Goal: Task Accomplishment & Management: Complete application form

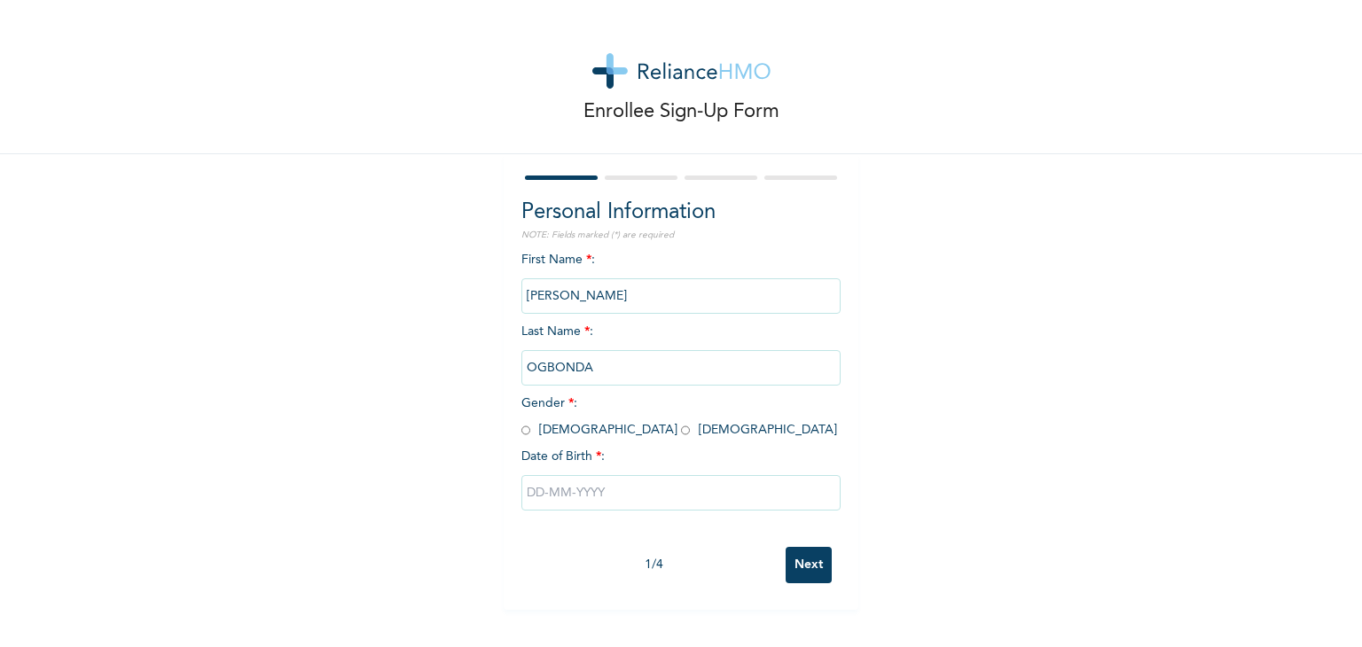
click at [521, 434] on input "radio" at bounding box center [525, 430] width 9 height 17
radio input "true"
click at [614, 505] on input "text" at bounding box center [680, 492] width 319 height 35
select select "7"
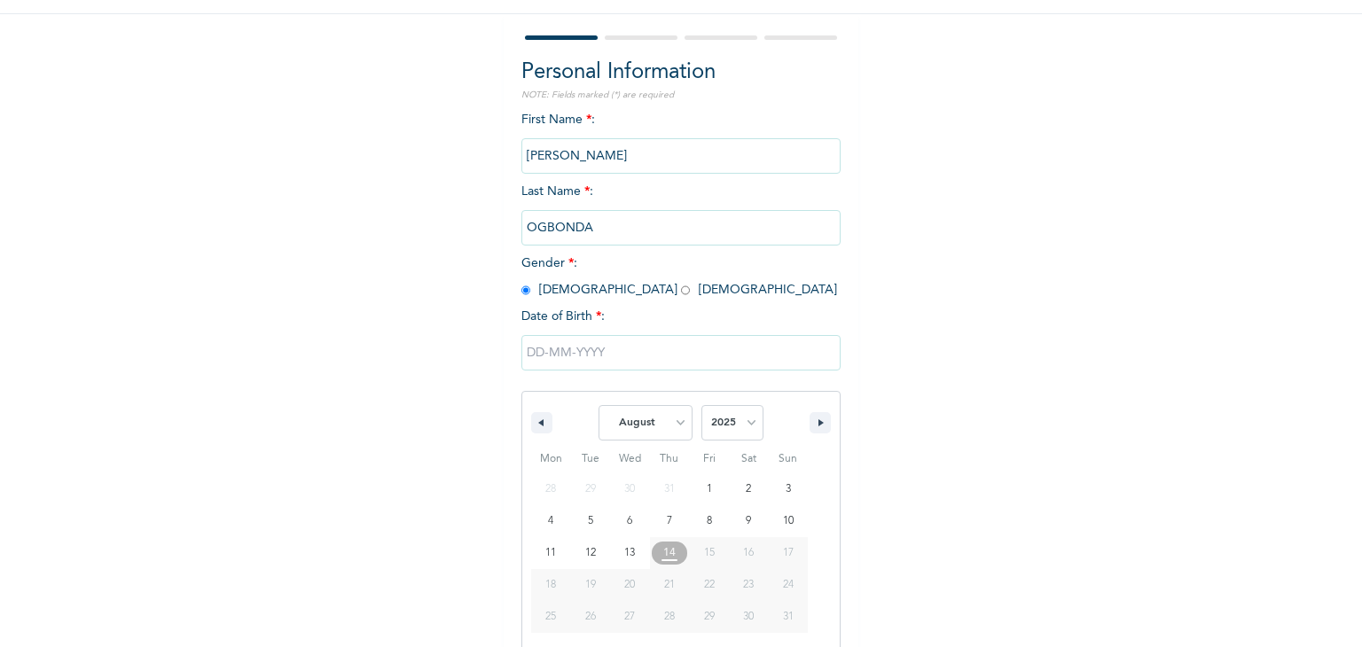
scroll to position [159, 0]
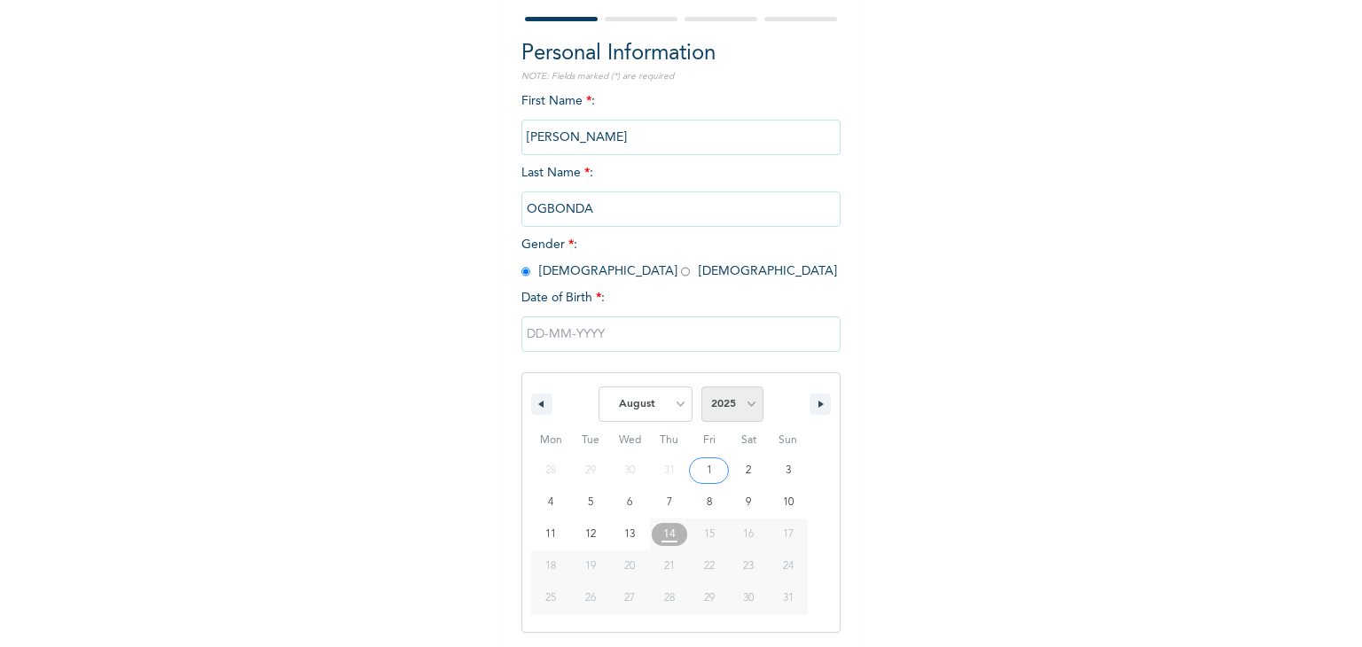
click at [745, 402] on select "2025 2024 2023 2022 2021 2020 2019 2018 2017 2016 2015 2014 2013 2012 2011 2010…" at bounding box center [732, 404] width 62 height 35
select select "1986"
click at [701, 387] on select "2025 2024 2023 2022 2021 2020 2019 2018 2017 2016 2015 2014 2013 2012 2011 2010…" at bounding box center [732, 404] width 62 height 35
type input "[DATE]"
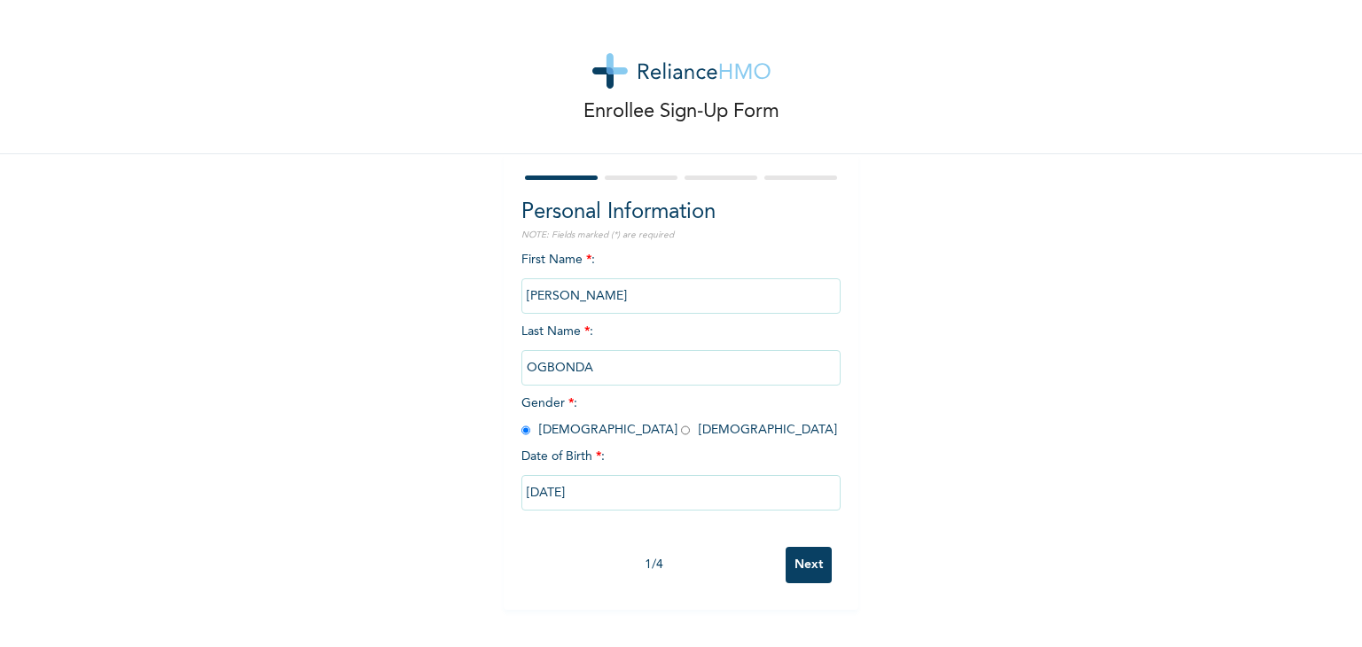
scroll to position [0, 0]
click at [800, 564] on input "Next" at bounding box center [809, 565] width 46 height 36
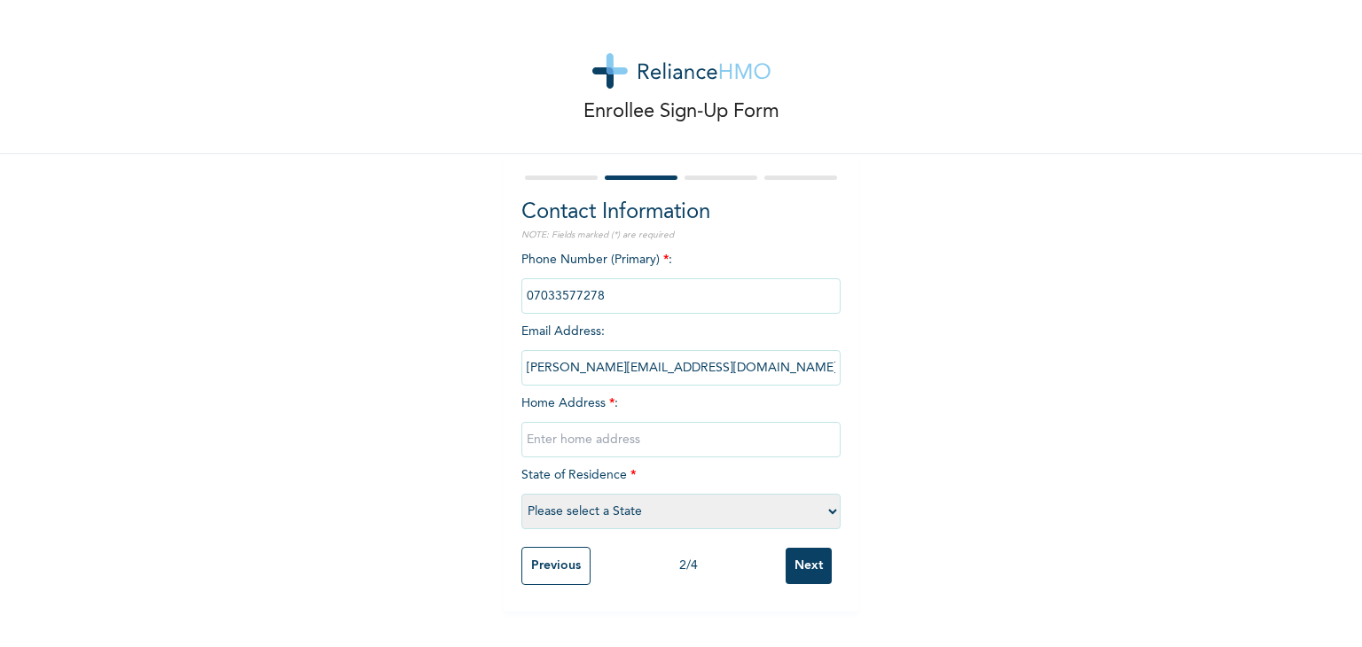
click at [620, 443] on input "text" at bounding box center [680, 439] width 319 height 35
type input "4 [PERSON_NAME], [PERSON_NAME] Estate Elelenwo"
click at [702, 514] on select "Please select a State [PERSON_NAME] (FCT) [PERSON_NAME] Ibom [GEOGRAPHIC_DATA] …" at bounding box center [680, 511] width 319 height 35
select select "33"
click at [521, 494] on select "Please select a State [PERSON_NAME] (FCT) [PERSON_NAME] Ibom [GEOGRAPHIC_DATA] …" at bounding box center [680, 511] width 319 height 35
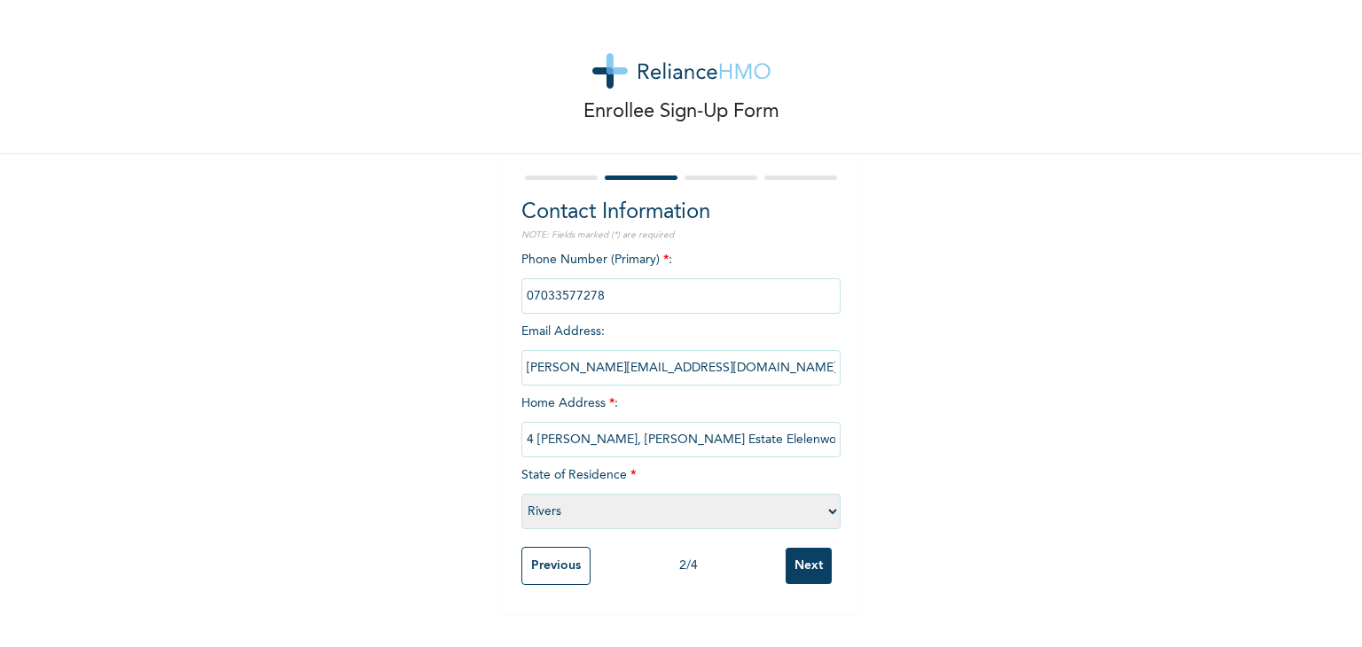
click at [799, 565] on input "Next" at bounding box center [809, 566] width 46 height 36
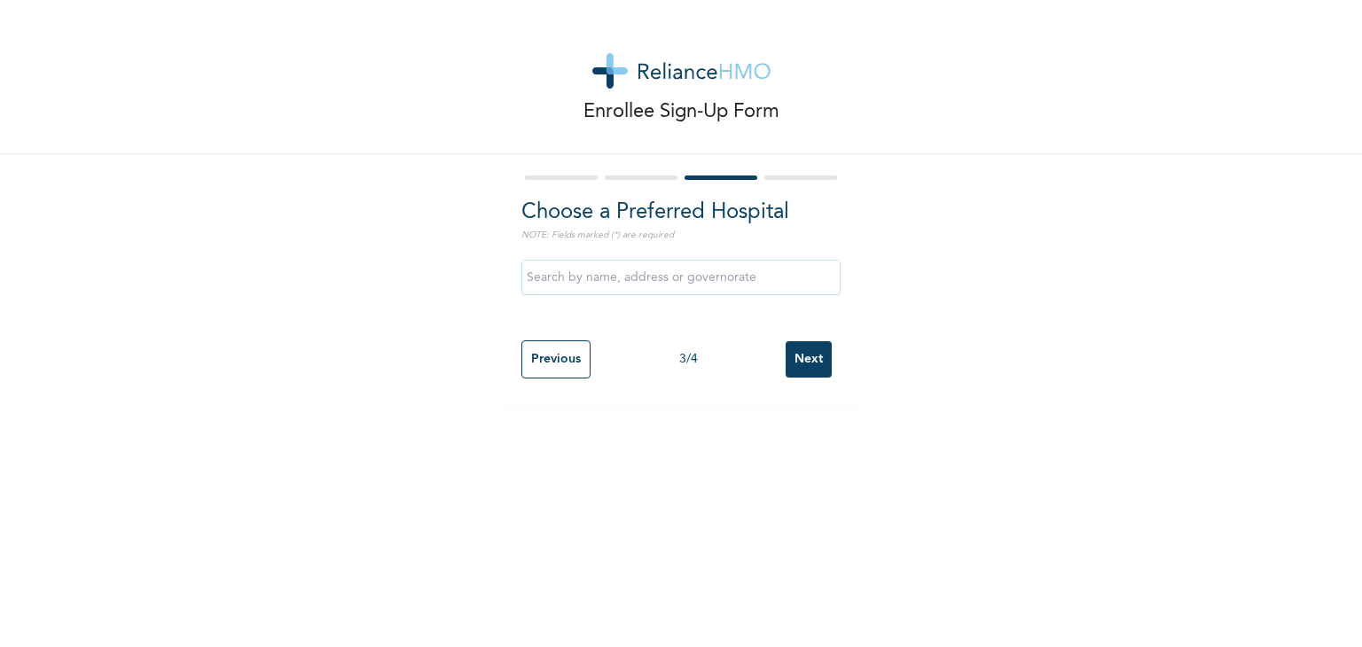
click at [688, 278] on input "text" at bounding box center [680, 277] width 319 height 35
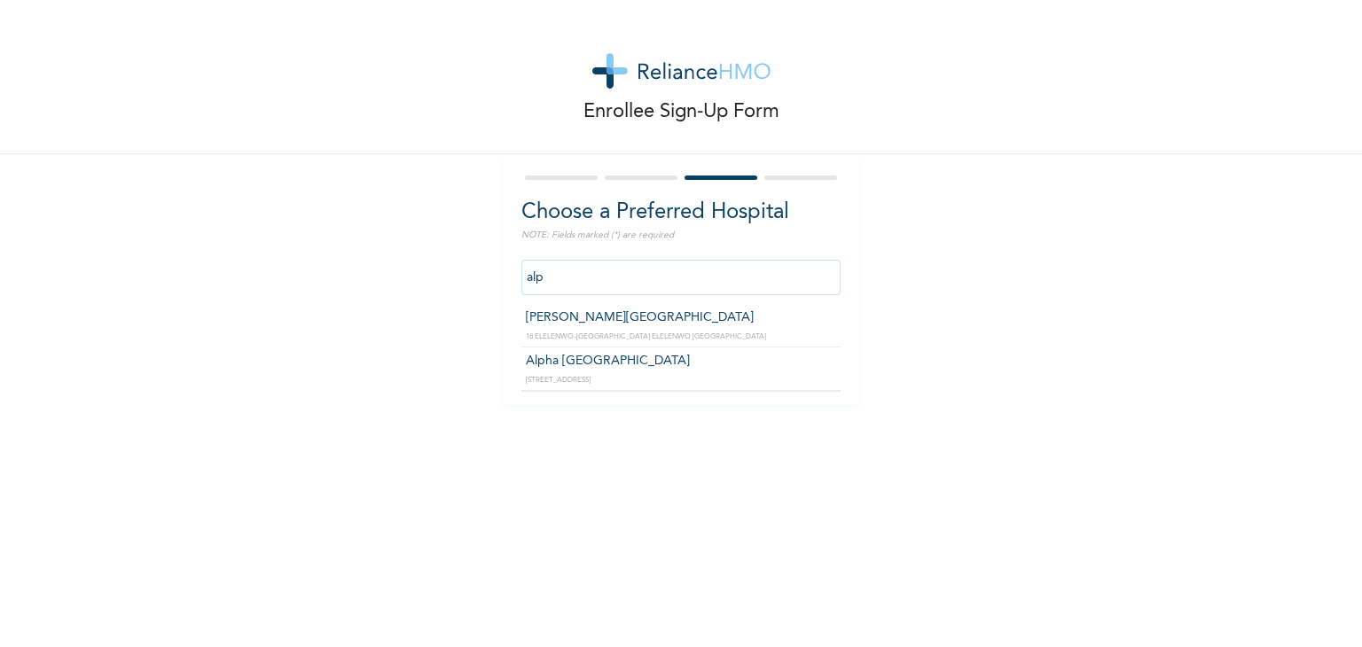
type input "[PERSON_NAME][GEOGRAPHIC_DATA]"
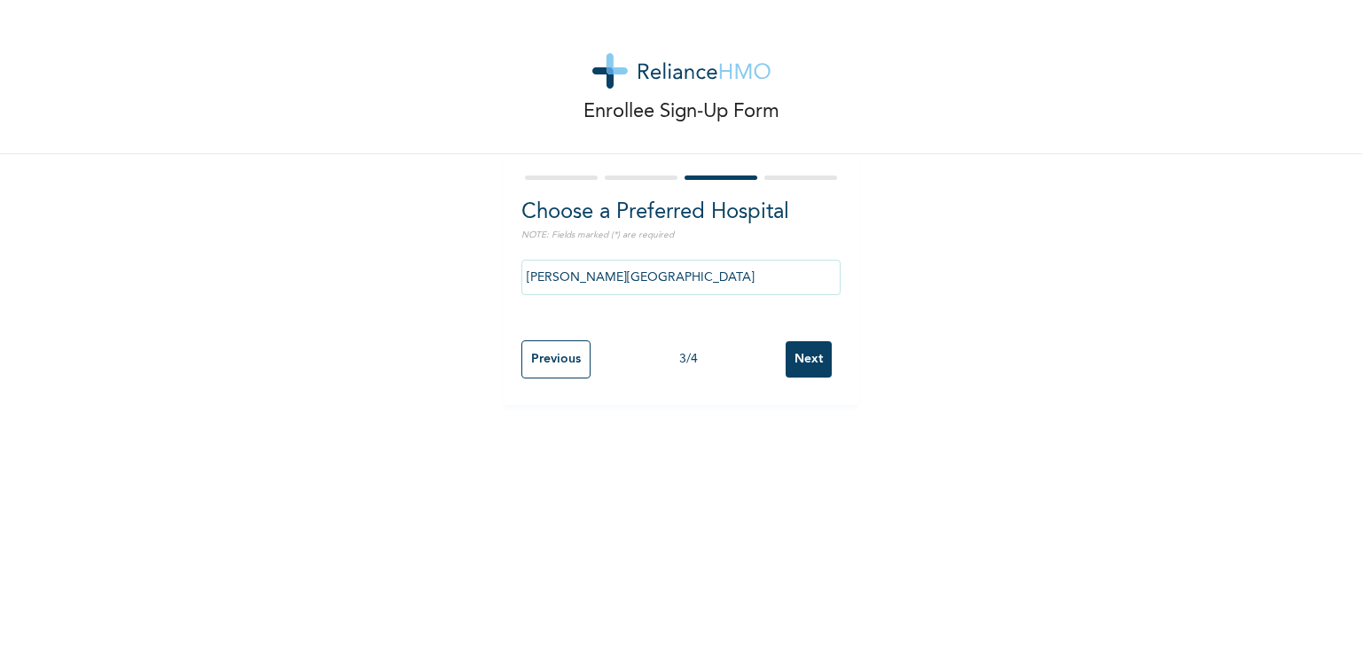
click at [791, 359] on input "Next" at bounding box center [809, 359] width 46 height 36
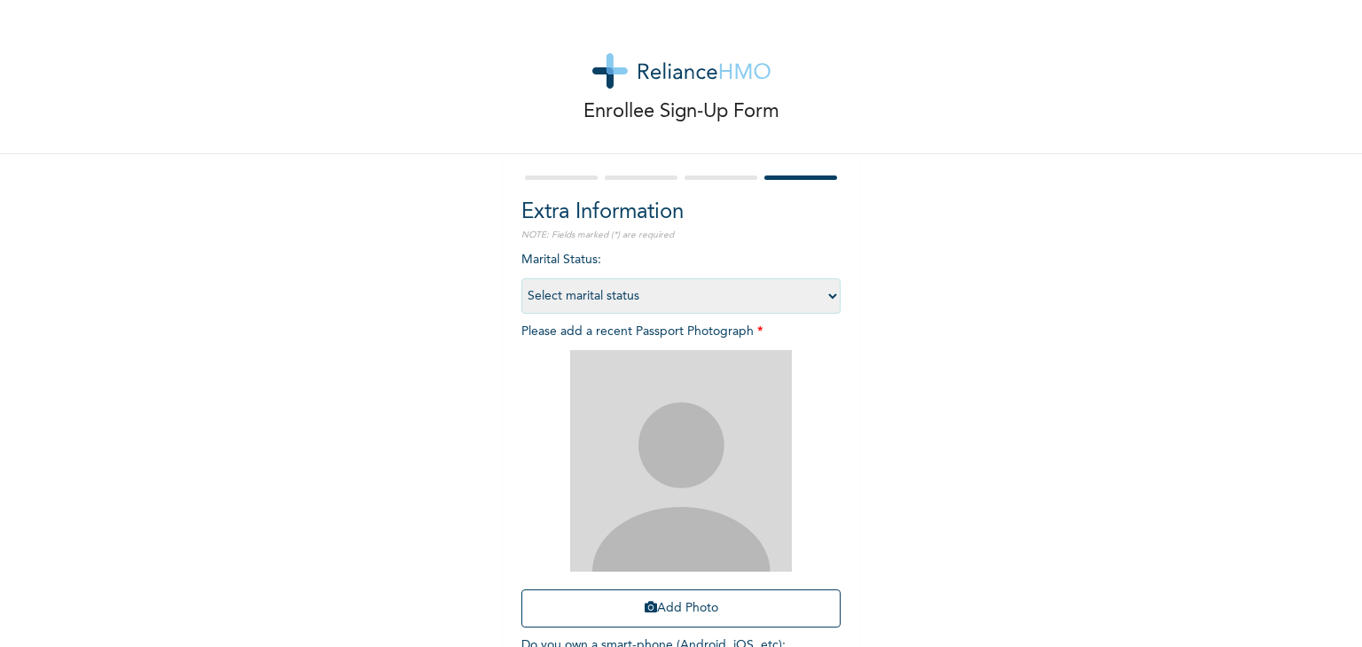
click at [756, 295] on select "Select marital status [DEMOGRAPHIC_DATA] Married [DEMOGRAPHIC_DATA] Widow/[DEMO…" at bounding box center [680, 295] width 319 height 35
select select "2"
click at [521, 278] on select "Select marital status [DEMOGRAPHIC_DATA] Married [DEMOGRAPHIC_DATA] Widow/[DEMO…" at bounding box center [680, 295] width 319 height 35
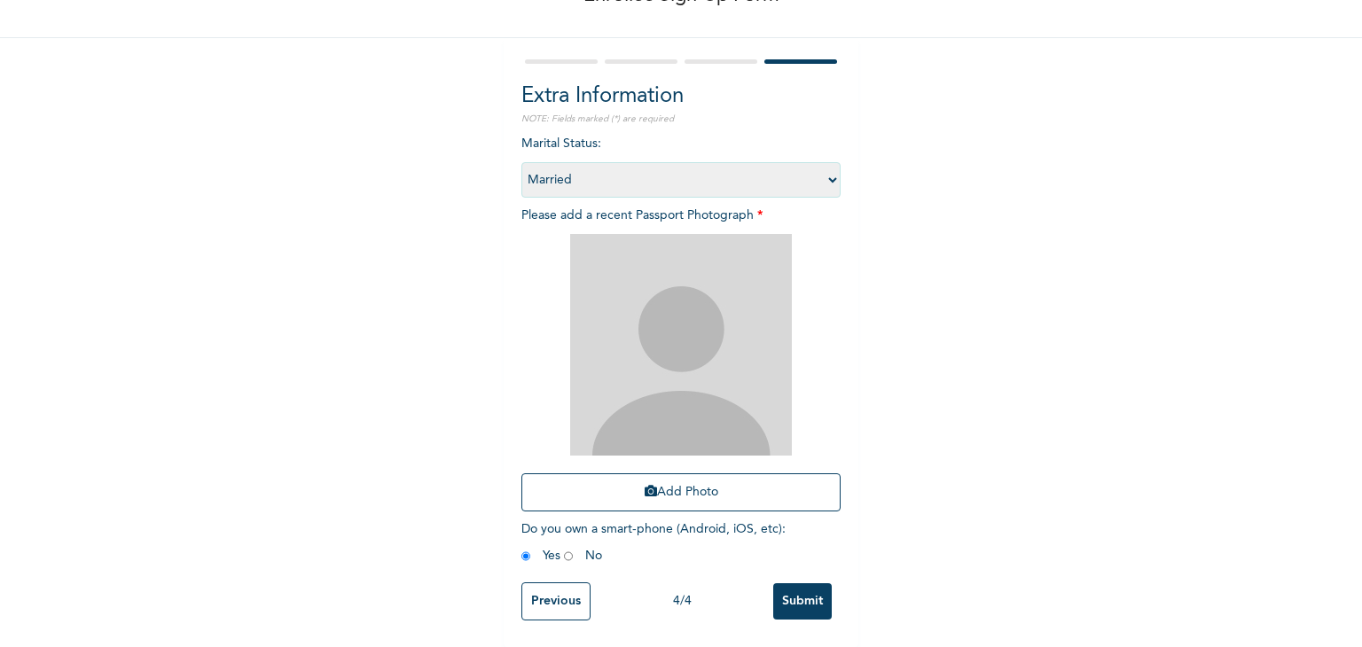
scroll to position [129, 0]
click at [675, 480] on button "Add Photo" at bounding box center [680, 493] width 319 height 38
click at [787, 591] on input "Submit" at bounding box center [802, 601] width 59 height 36
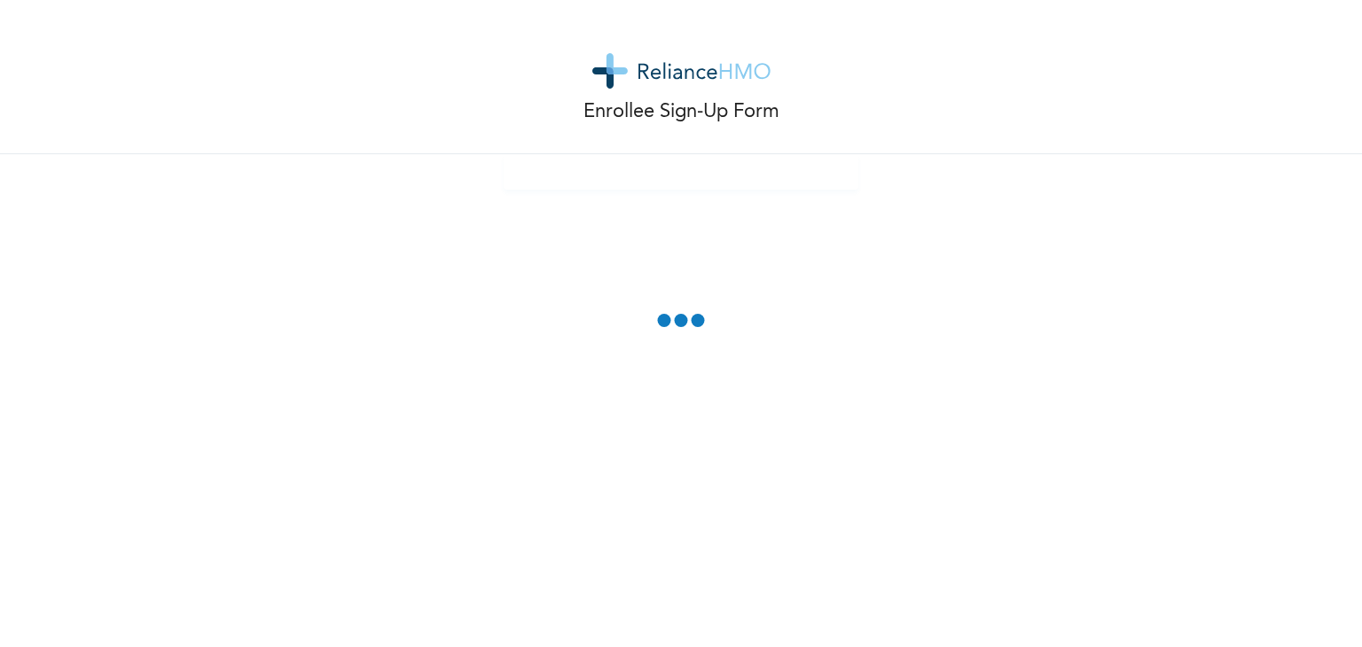
scroll to position [0, 0]
click at [780, 590] on div "Enrollee Sign-Up Form" at bounding box center [681, 323] width 1362 height 647
